Goal: Information Seeking & Learning: Learn about a topic

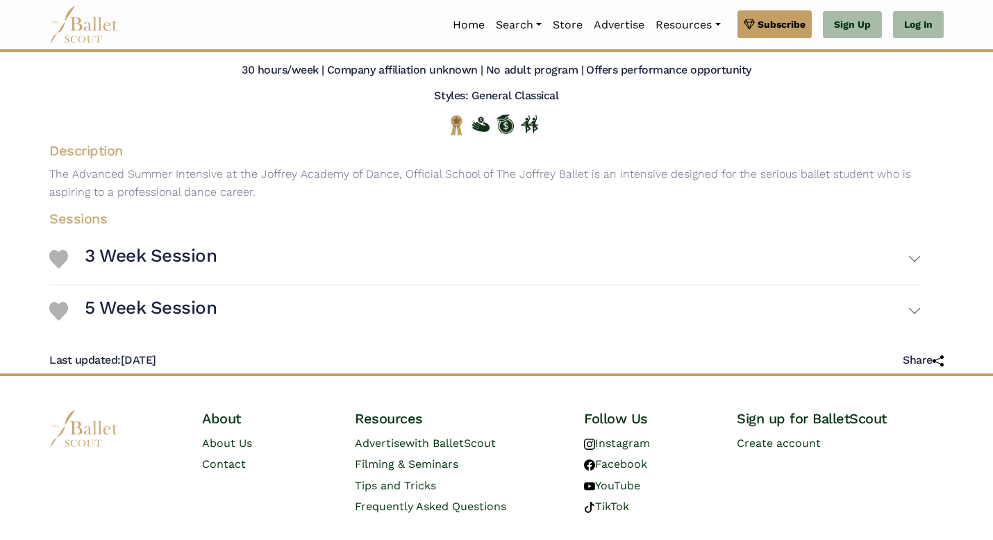
scroll to position [149, 0]
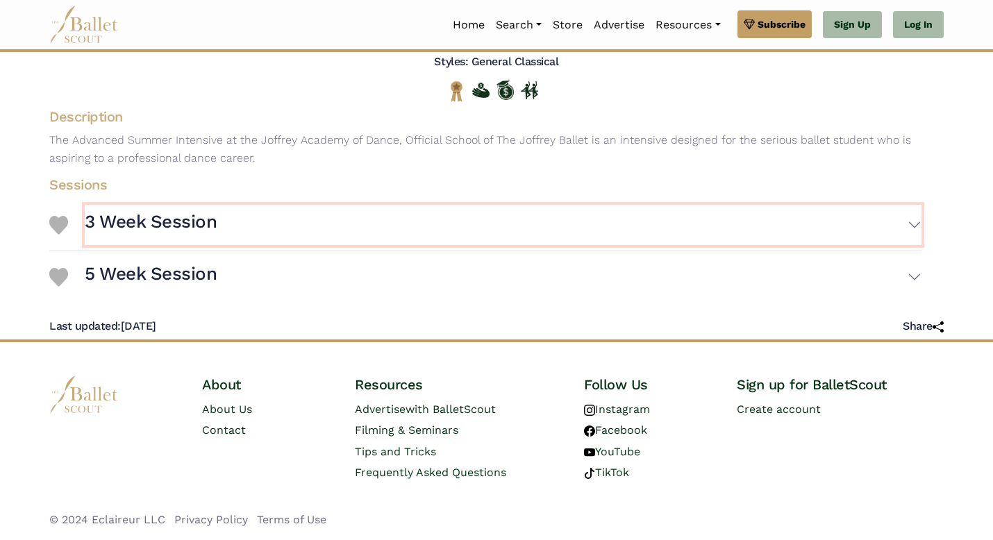
click at [110, 222] on h3 "3 Week Session" at bounding box center [151, 222] width 132 height 24
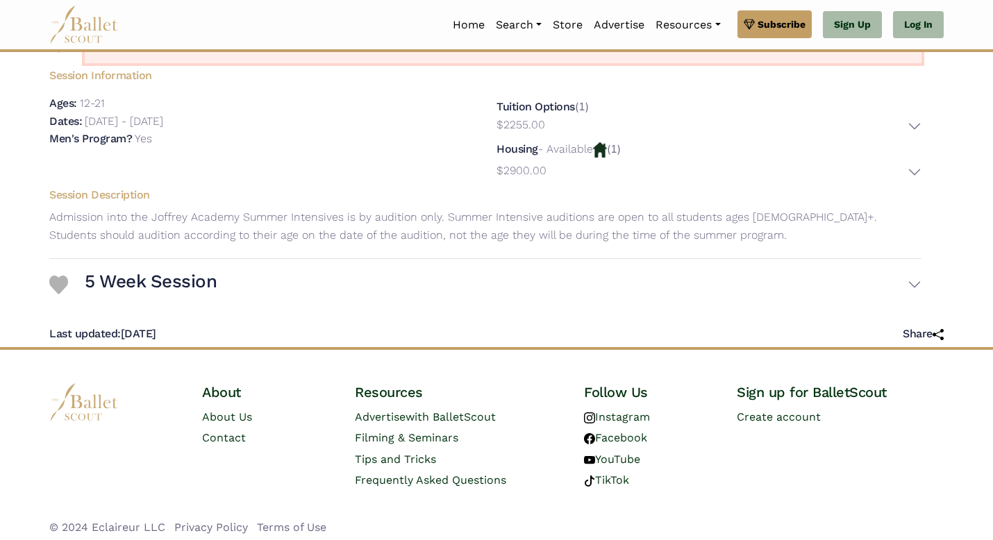
scroll to position [338, 0]
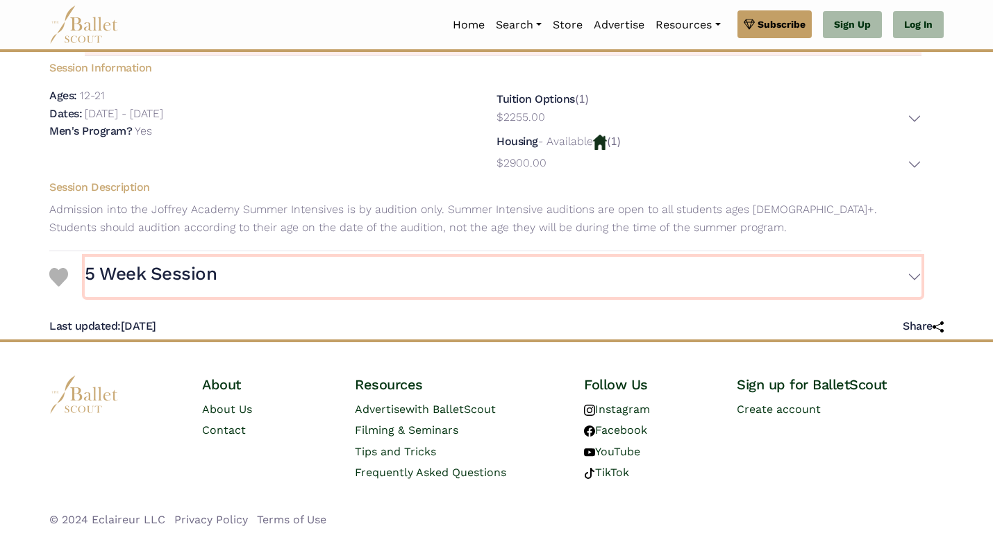
click at [163, 286] on button "5 Week Session" at bounding box center [503, 277] width 837 height 40
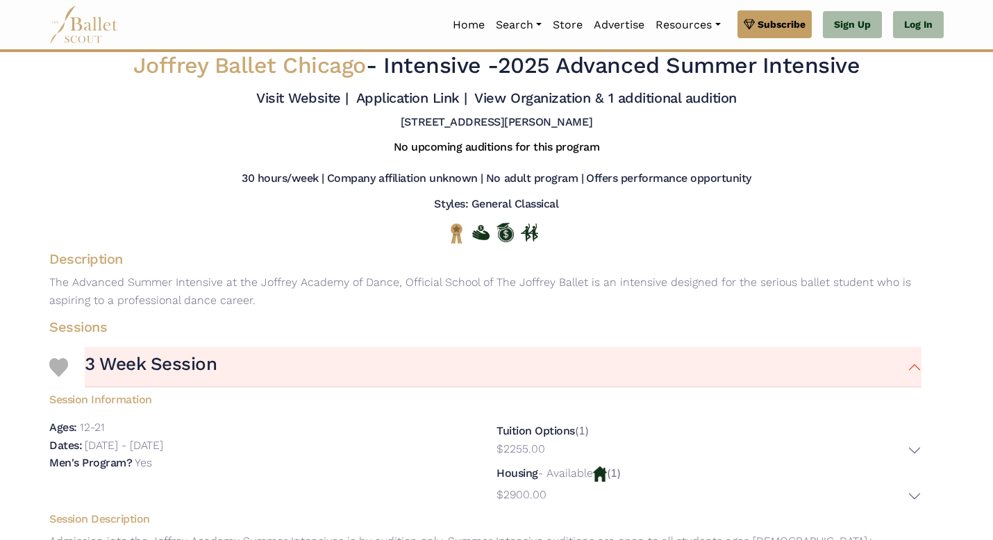
scroll to position [0, 0]
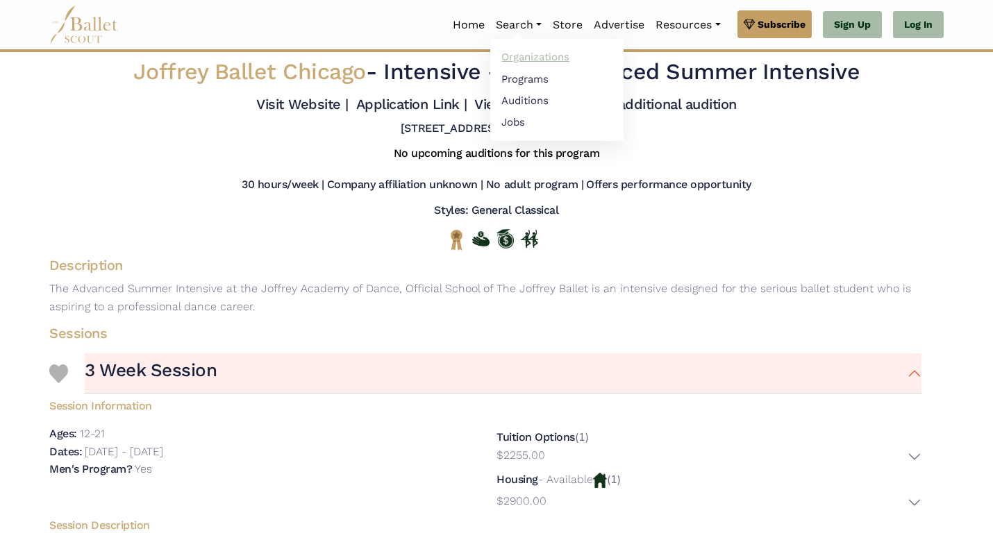
click at [513, 58] on link "Organizations" at bounding box center [556, 58] width 133 height 22
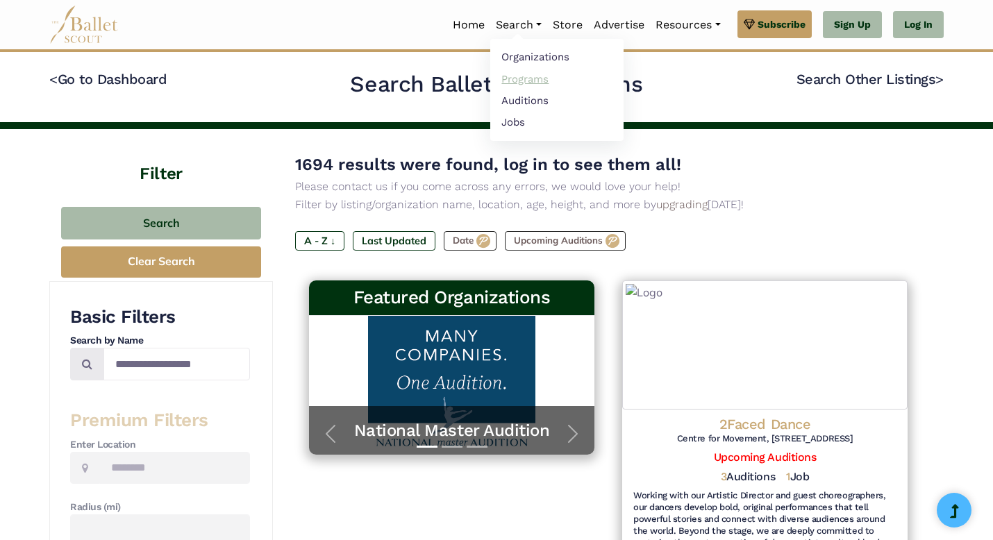
click at [518, 80] on link "Programs" at bounding box center [556, 79] width 133 height 22
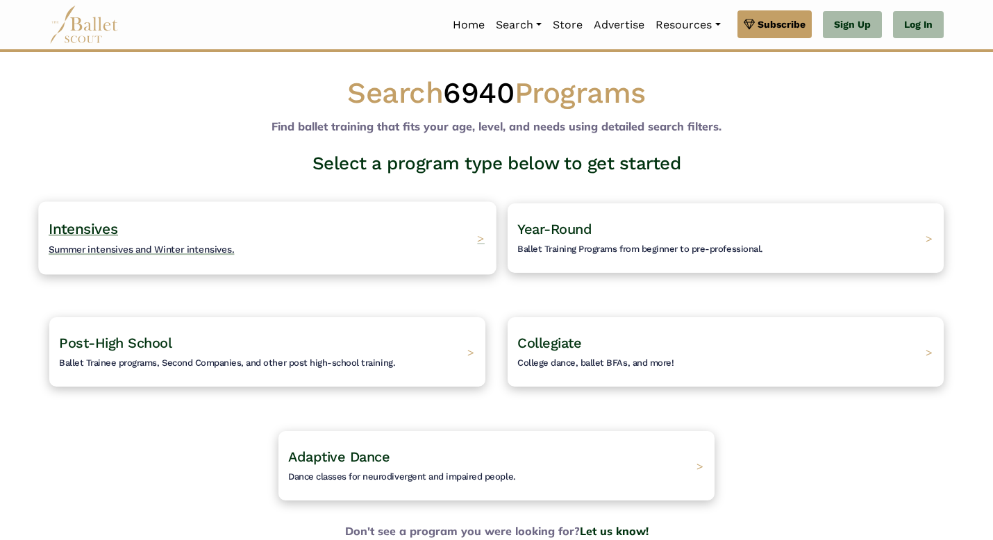
click at [167, 247] on span "Summer intensives and Winter intensives." at bounding box center [142, 249] width 186 height 11
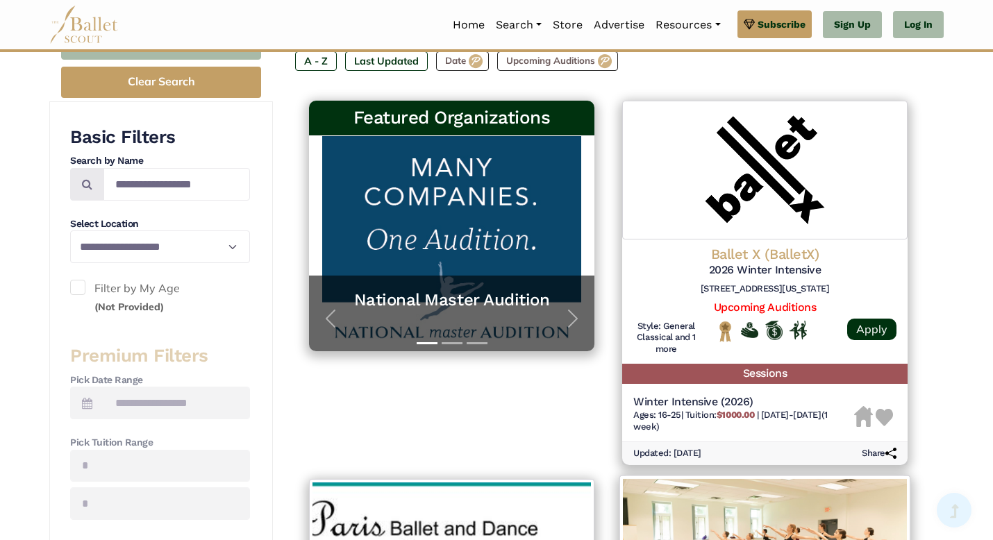
scroll to position [219, 0]
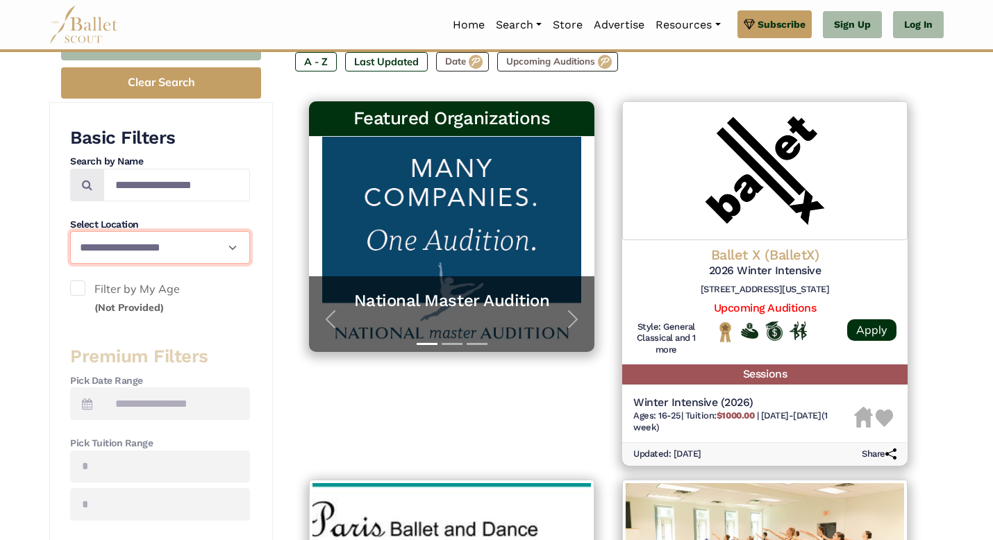
click at [235, 239] on select "**********" at bounding box center [160, 247] width 180 height 33
select select "**"
click at [70, 231] on select "**********" at bounding box center [160, 247] width 180 height 33
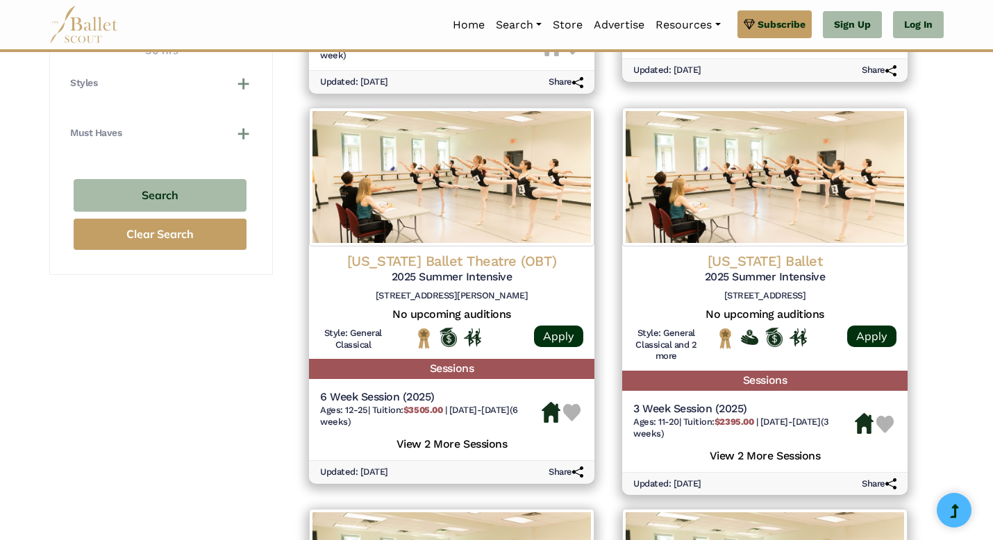
scroll to position [968, 0]
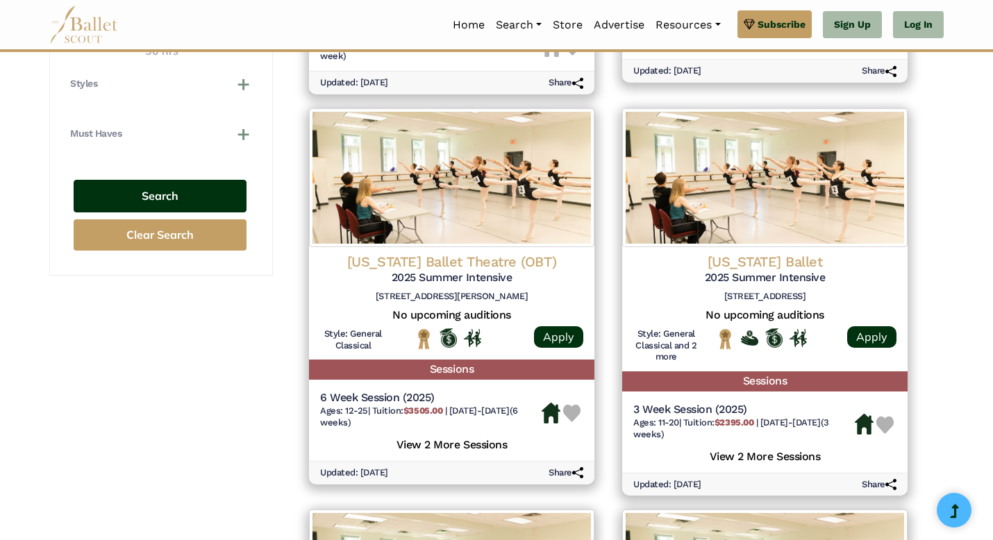
click at [188, 197] on button "Search" at bounding box center [160, 196] width 173 height 33
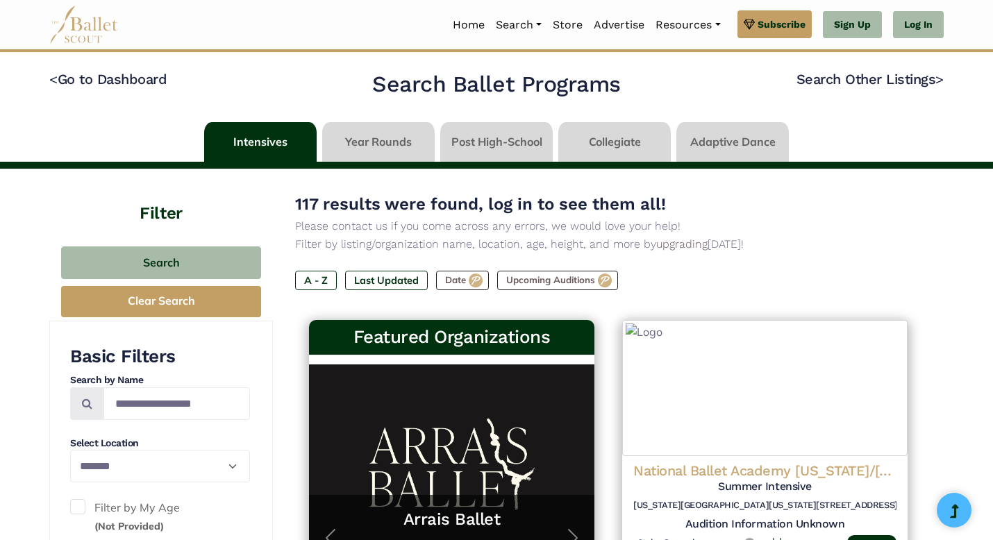
select select "**"
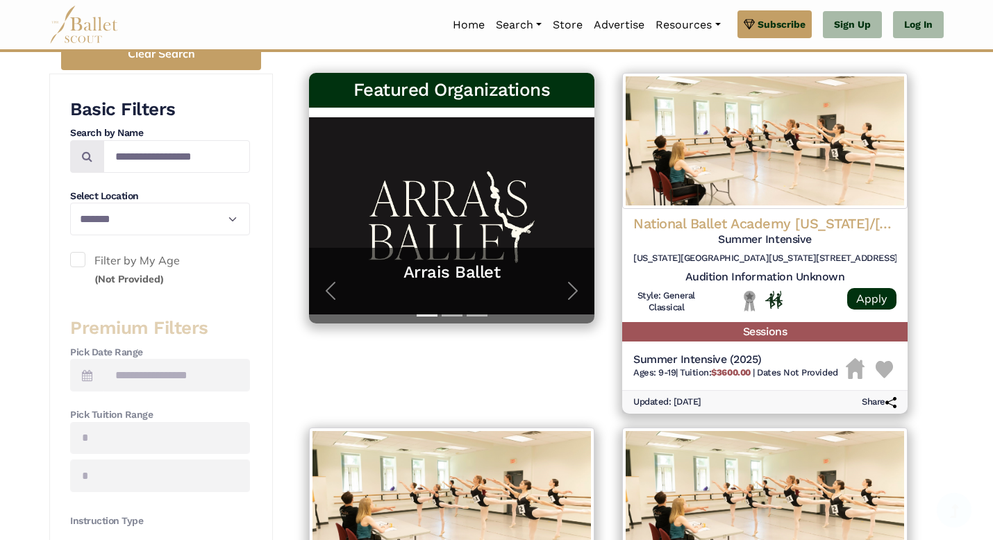
scroll to position [265, 0]
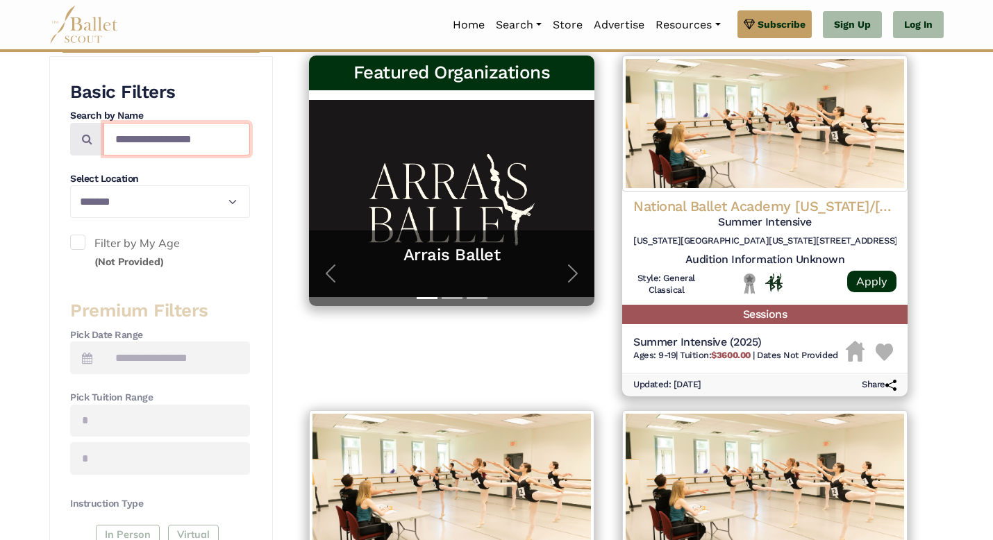
click at [185, 140] on input "Search by names..." at bounding box center [177, 139] width 147 height 33
type input "*******"
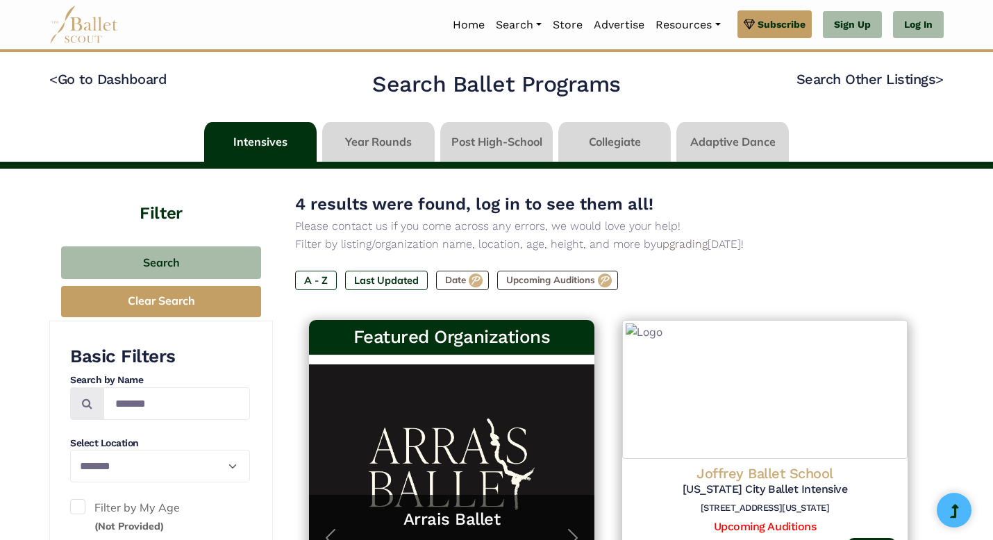
select select "**"
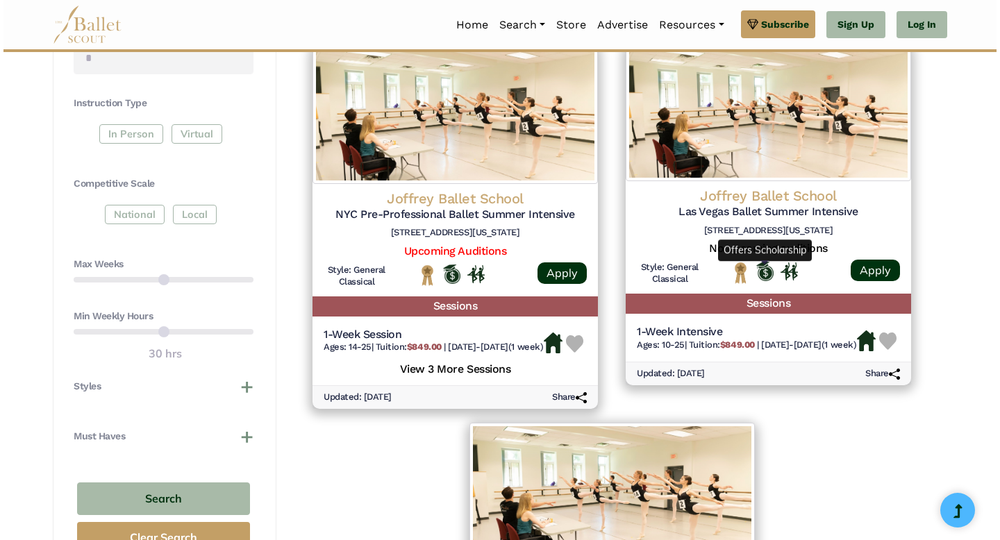
scroll to position [674, 0]
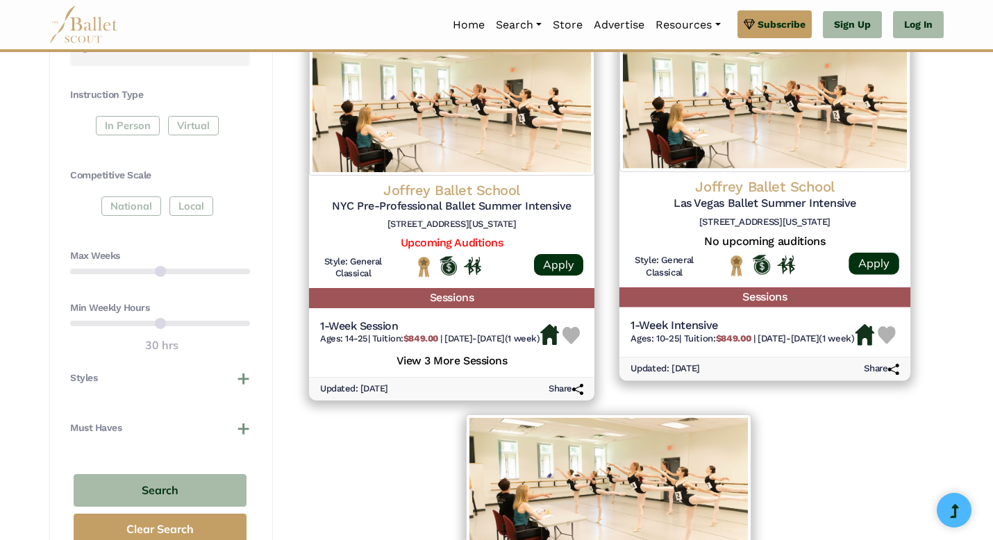
click at [813, 192] on h4 "Joffrey Ballet School" at bounding box center [765, 187] width 269 height 19
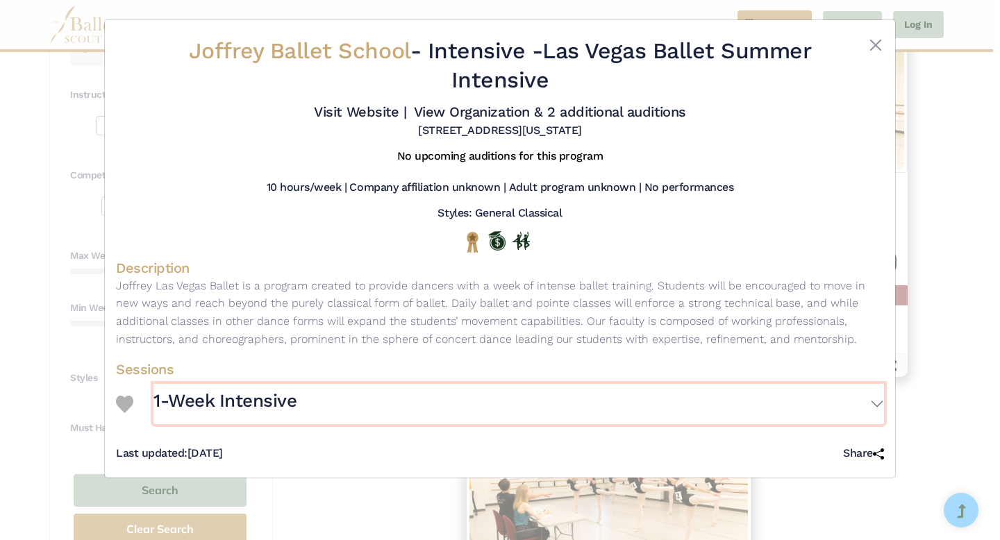
click at [236, 404] on h3 "1-Week Intensive" at bounding box center [225, 402] width 143 height 24
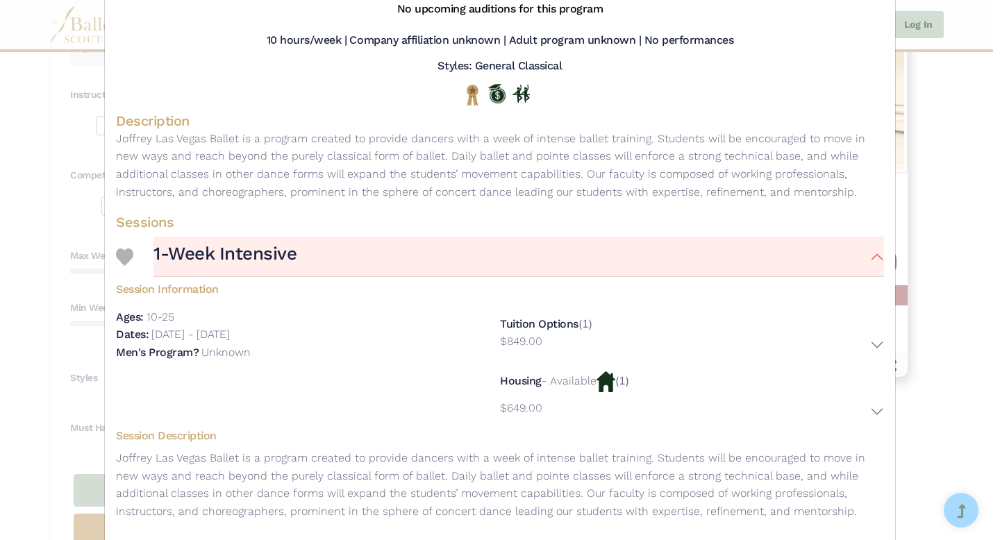
scroll to position [213, 0]
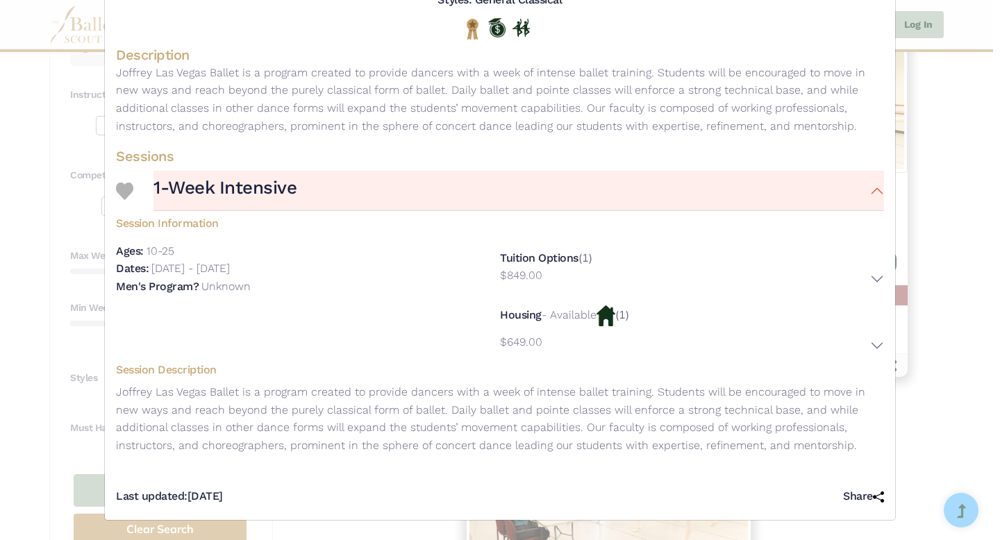
click at [180, 271] on p "July 7th, 2025 - July 11th, 2025" at bounding box center [190, 268] width 78 height 13
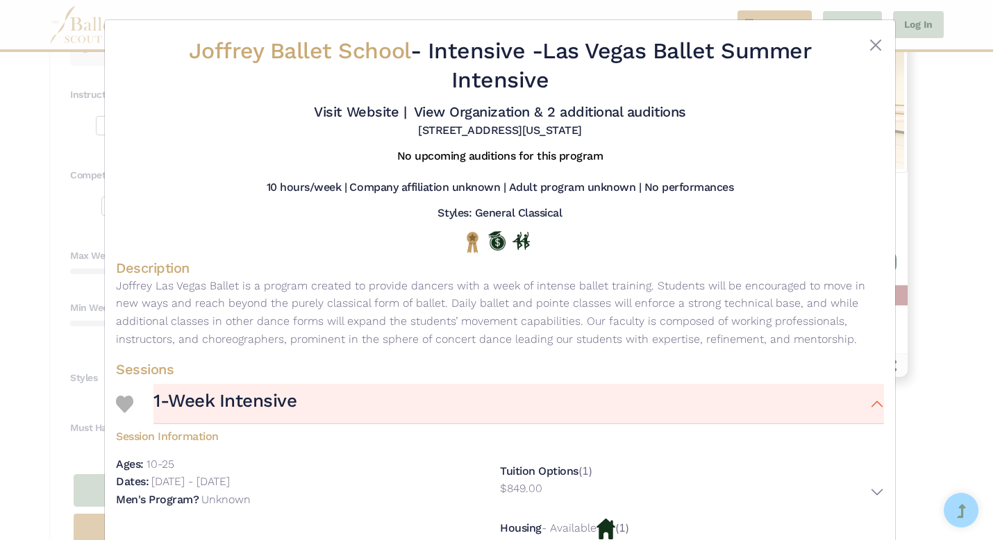
scroll to position [0, 0]
click at [877, 46] on button "Close" at bounding box center [876, 45] width 17 height 17
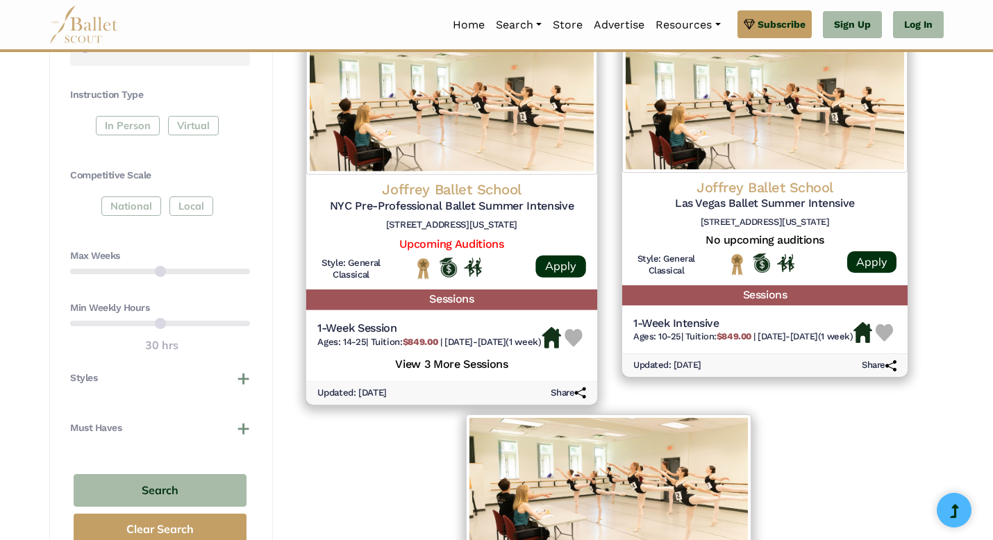
click at [481, 208] on h5 "NYC Pre-Professional Ballet Summer Intensive" at bounding box center [451, 206] width 269 height 15
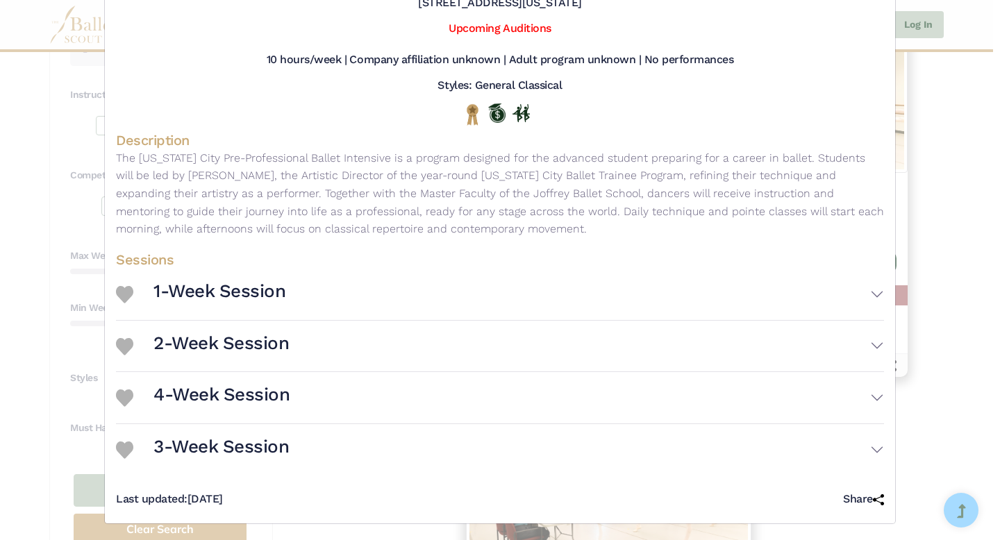
scroll to position [131, 0]
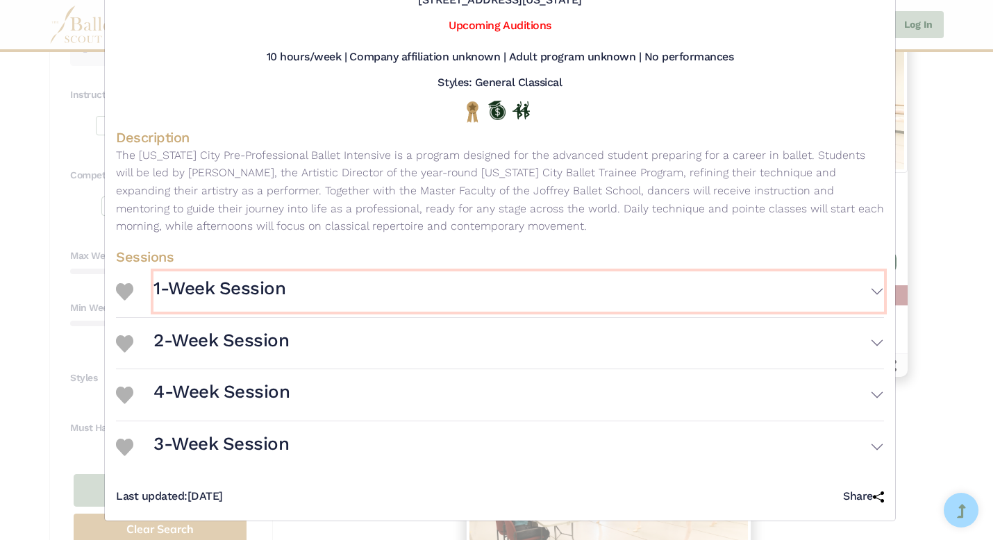
click at [224, 279] on h3 "1-Week Session" at bounding box center [220, 289] width 132 height 24
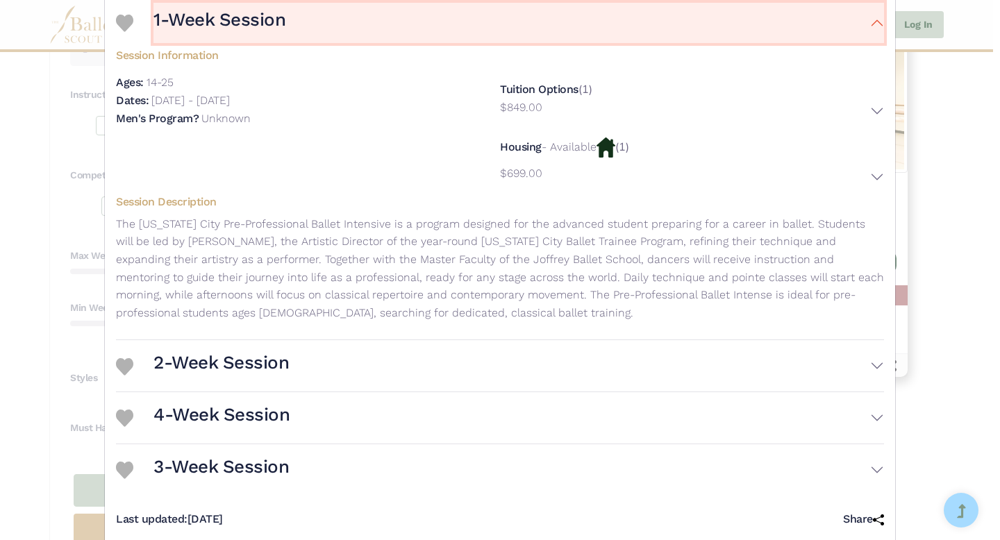
scroll to position [422, 0]
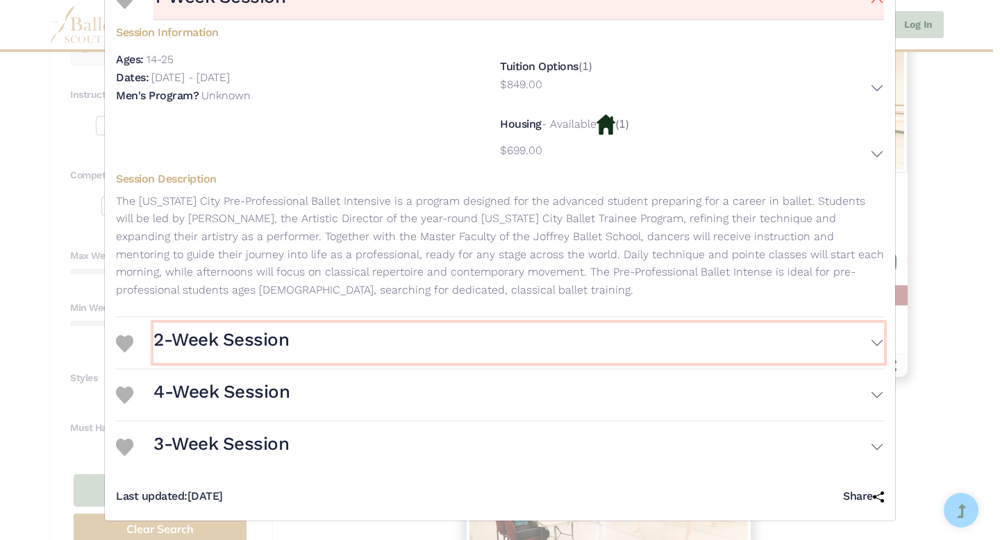
click at [230, 333] on h3 "2-Week Session" at bounding box center [221, 341] width 135 height 24
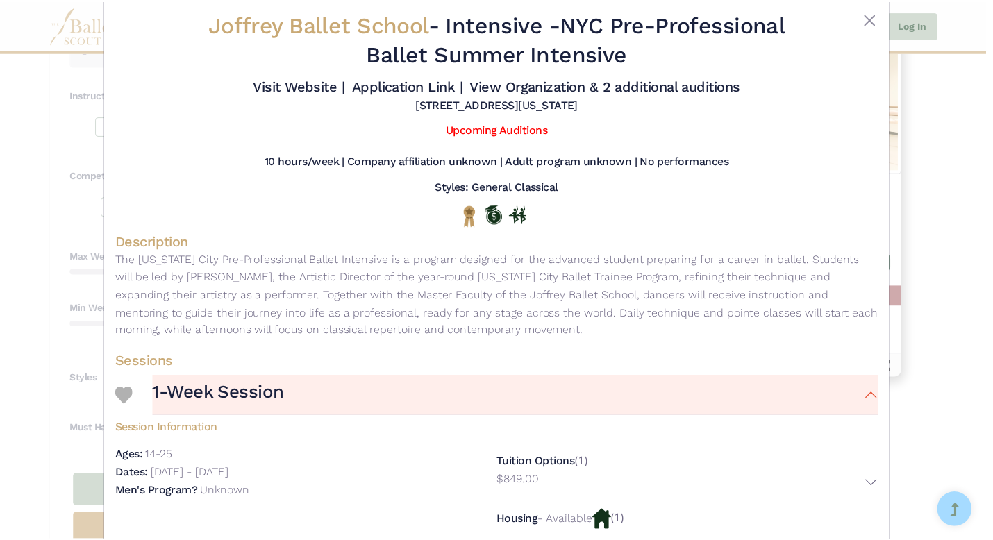
scroll to position [0, 0]
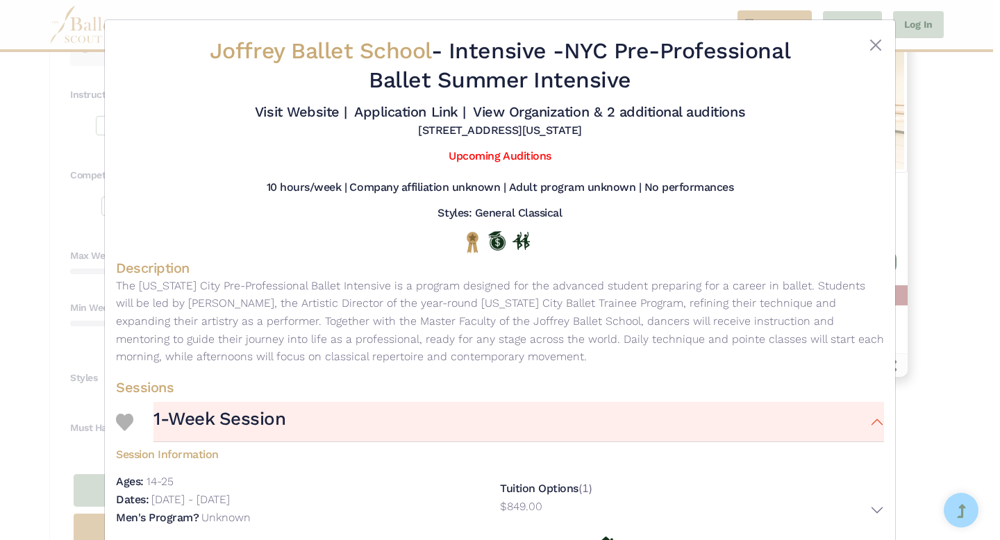
click at [955, 117] on div "Joffrey Ballet School - Intensive - NYC Pre-Professional Ballet Summer Intensiv…" at bounding box center [500, 270] width 1000 height 540
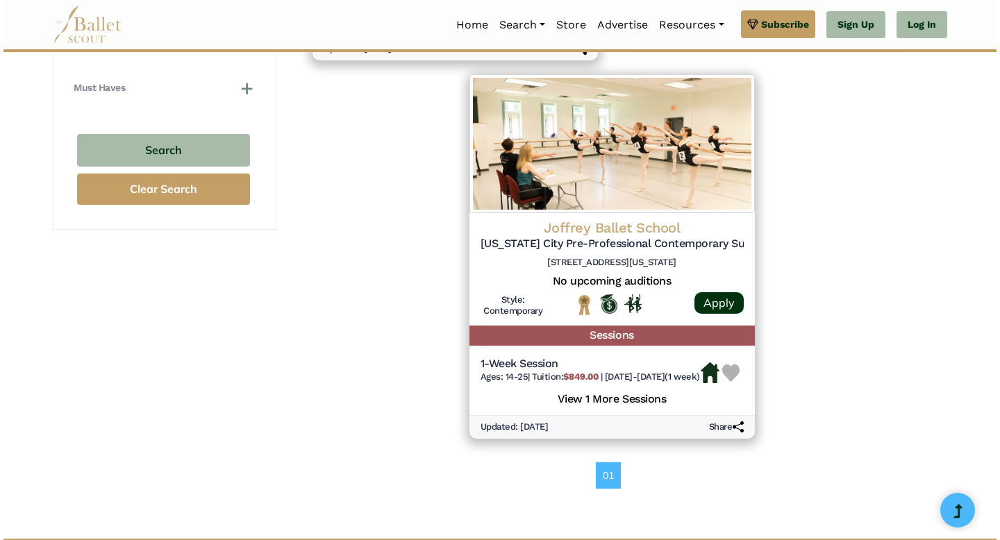
scroll to position [1017, 0]
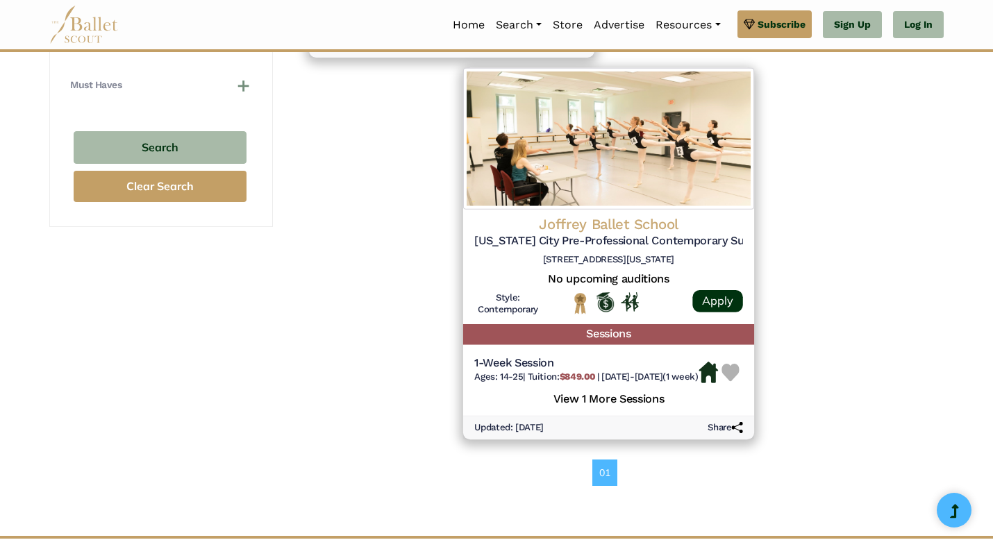
click at [646, 248] on h5 "New York City Pre-Professional Contemporary Summer Intensive" at bounding box center [608, 240] width 269 height 15
